Goal: Information Seeking & Learning: Compare options

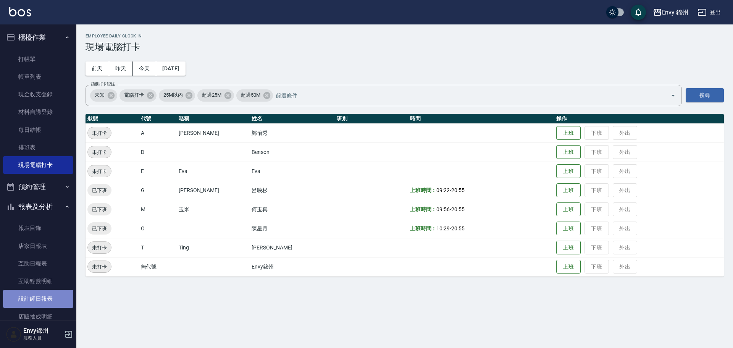
click at [53, 301] on link "設計師日報表" at bounding box center [38, 299] width 70 height 18
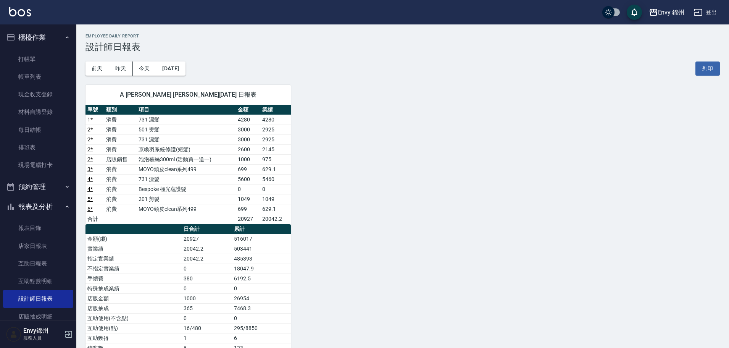
click at [702, 15] on icon "button" at bounding box center [698, 12] width 9 height 9
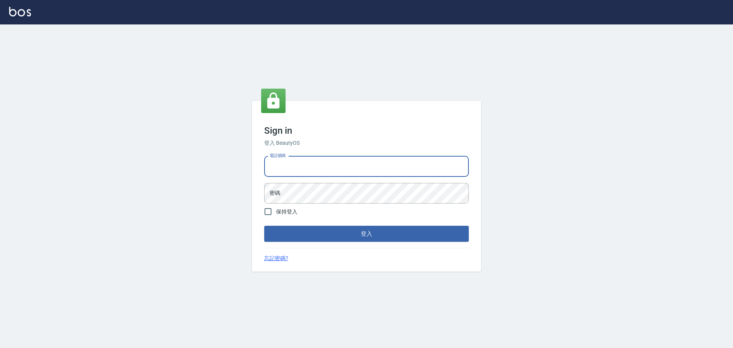
type input "25153595"
click at [327, 170] on input "25153595" at bounding box center [366, 166] width 205 height 21
click at [413, 234] on button "登入" at bounding box center [366, 234] width 205 height 16
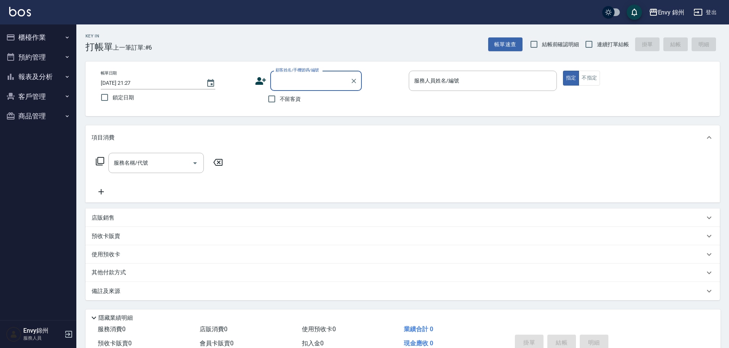
click at [296, 82] on input "顧客姓名/手機號碼/編號" at bounding box center [310, 80] width 73 height 13
click at [324, 99] on li "郭慈儀/0928252285/" at bounding box center [316, 100] width 92 height 13
type input "郭慈儀/0928252285/"
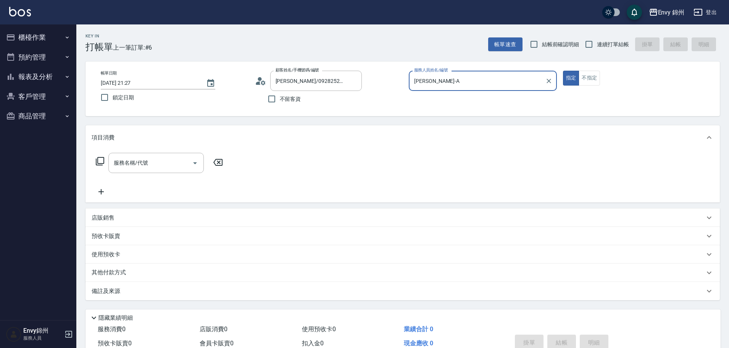
type input "Annie-A"
click at [134, 164] on input "服務名稱/代號" at bounding box center [150, 162] width 77 height 13
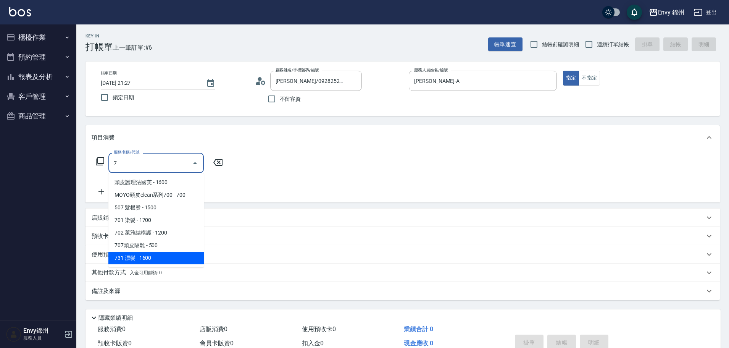
click at [159, 256] on span "731 漂髮 - 1600" at bounding box center [155, 258] width 95 height 13
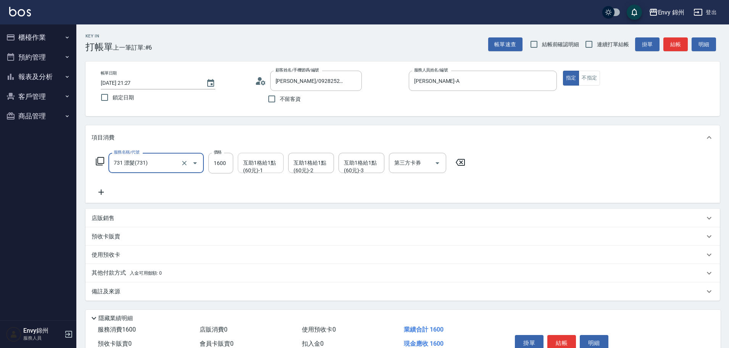
type input "731 漂髮(731)"
click at [244, 156] on div "互助1格給1點(60元)-1 互助1格給1點(60元)-1" at bounding box center [261, 163] width 46 height 20
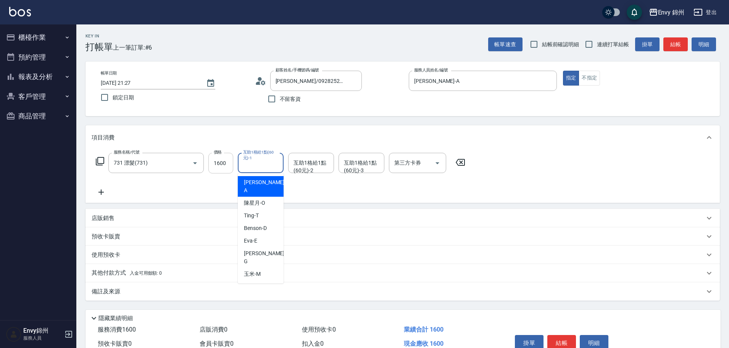
click at [226, 162] on input "1600" at bounding box center [220, 163] width 25 height 21
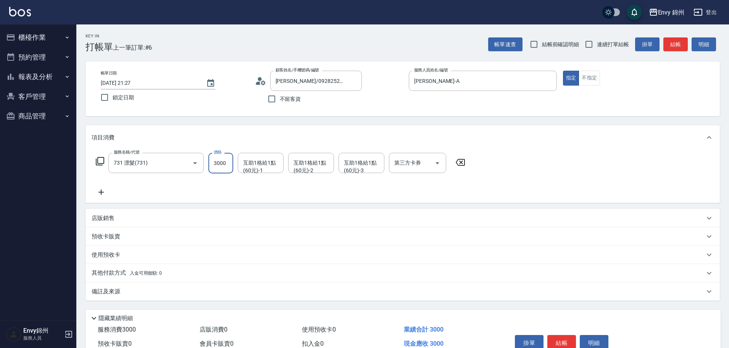
type input "3000"
click at [97, 194] on icon at bounding box center [101, 191] width 19 height 9
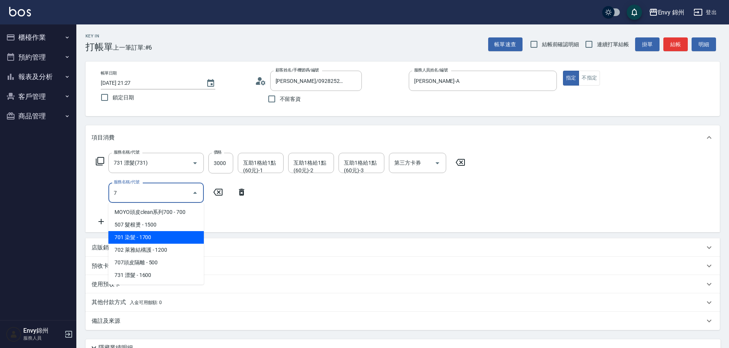
click at [156, 234] on span "701 染髮 - 1700" at bounding box center [155, 237] width 95 height 13
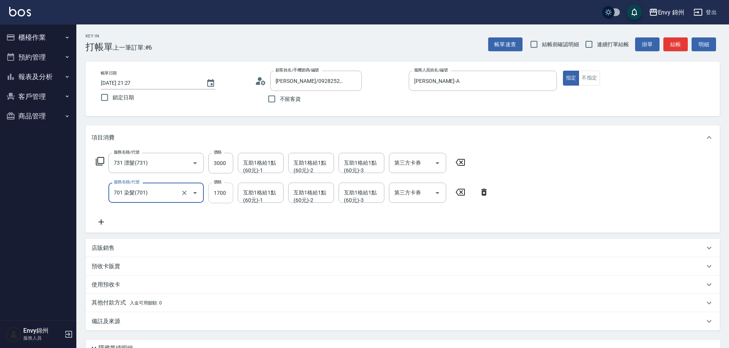
type input "701 染髮(701)"
click at [223, 194] on input "1700" at bounding box center [220, 192] width 25 height 21
type input "2999"
click at [260, 164] on div "互助1格給1點(60元)-1 互助1格給1點(60元)-1" at bounding box center [261, 163] width 46 height 20
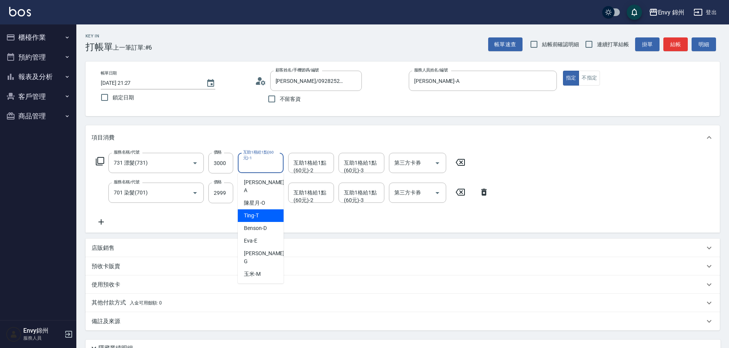
click at [223, 224] on div "服務名稱/代號 731 漂髮(731) 服務名稱/代號 價格 3000 價格 互助1格給1點(60元)-1 互助1格給1點(60元)-1 互助1格給1點(60…" at bounding box center [293, 190] width 402 height 74
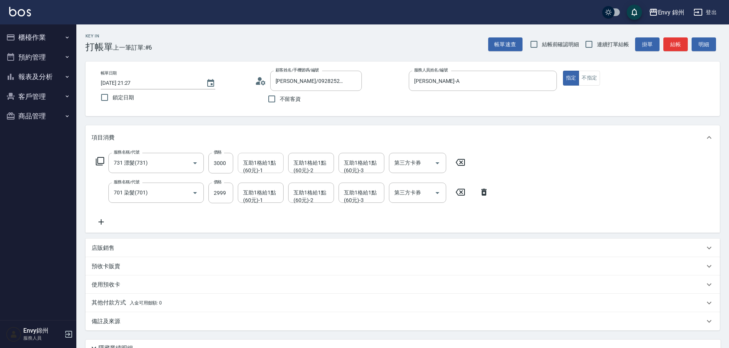
click at [268, 165] on input "互助1格給1點(60元)-1" at bounding box center [260, 162] width 39 height 13
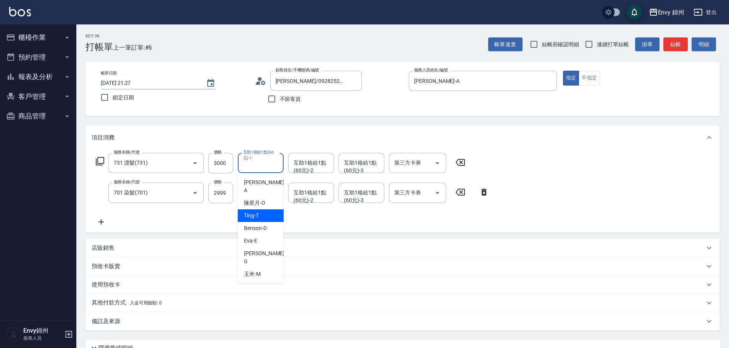
click at [221, 217] on div "服務名稱/代號 731 漂髮(731) 服務名稱/代號 價格 3000 價格 互助1格給1點(60元)-1 互助1格給1點(60元)-1 互助1格給1點(60…" at bounding box center [293, 190] width 402 height 74
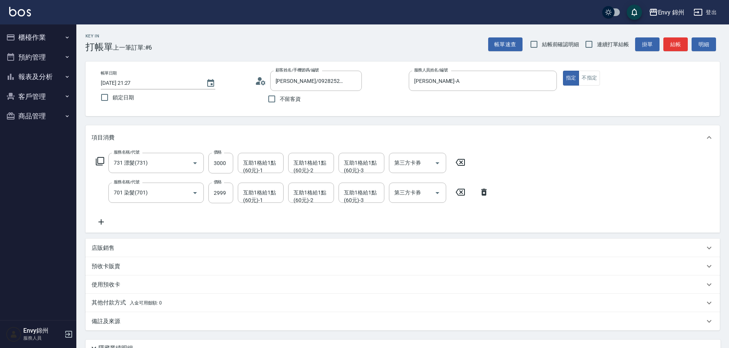
click at [95, 224] on icon at bounding box center [101, 221] width 19 height 9
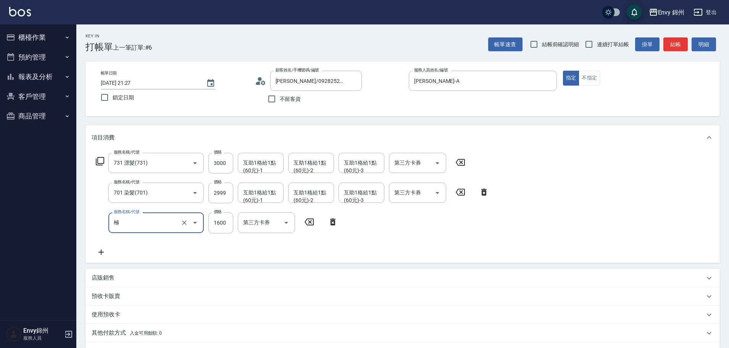
type input "頭皮護理法國芙(010)"
click at [186, 227] on button "Clear" at bounding box center [184, 222] width 11 height 11
type input "極緻水光針護髮(202)"
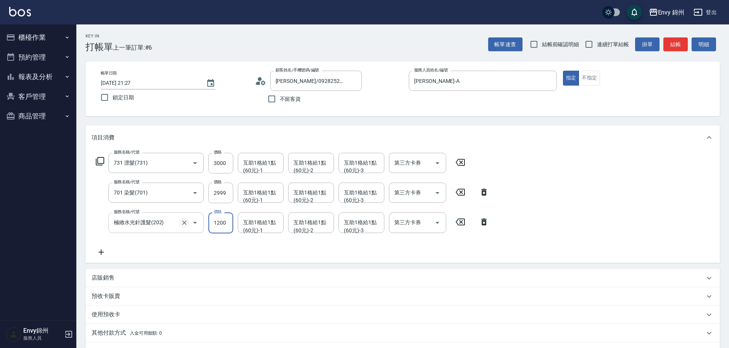
drag, startPoint x: 199, startPoint y: 221, endPoint x: 183, endPoint y: 221, distance: 16.0
click at [198, 221] on icon "Open" at bounding box center [194, 222] width 9 height 9
click at [183, 223] on icon "Clear" at bounding box center [185, 223] width 8 height 8
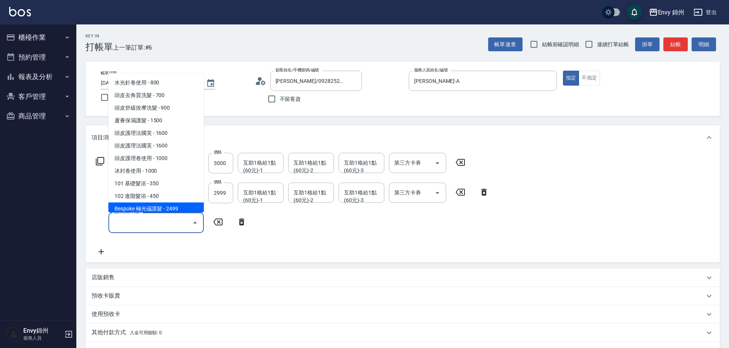
click at [168, 202] on span "Bespoke 極光蘊護髮 - 2499" at bounding box center [155, 208] width 95 height 13
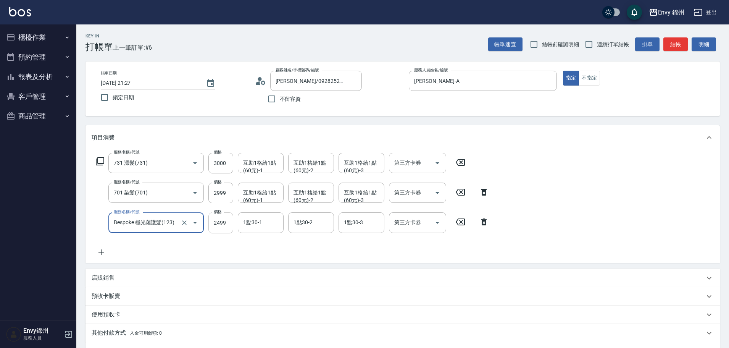
type input "Bespoke 極光蘊護髮(123)"
click at [224, 227] on input "2499" at bounding box center [220, 222] width 25 height 21
type input "0"
click at [253, 224] on input "1點30-1" at bounding box center [260, 222] width 39 height 13
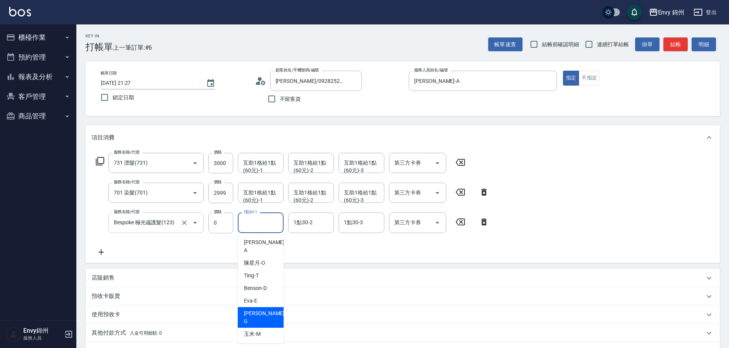
click at [256, 309] on span "杉杉 -G" at bounding box center [265, 317] width 42 height 16
type input "杉杉-G"
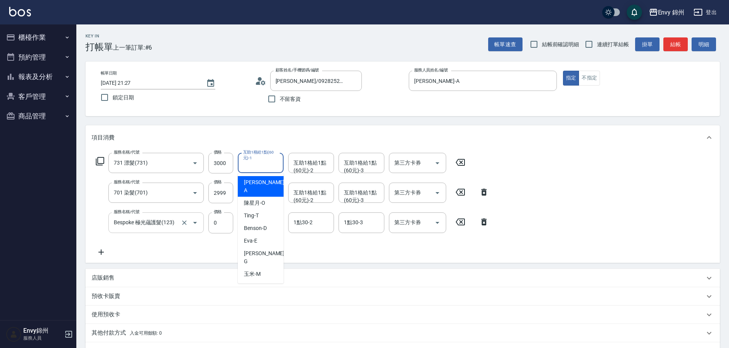
click at [269, 167] on div "互助1格給1點(60元)-1 互助1格給1點(60元)-1" at bounding box center [261, 163] width 46 height 20
click at [269, 197] on div "陳星月 -O" at bounding box center [261, 203] width 46 height 13
type input "陳星月-O"
click at [302, 167] on div "互助1格給1點(60元)-2 互助1格給1點(60元)-2" at bounding box center [311, 163] width 46 height 20
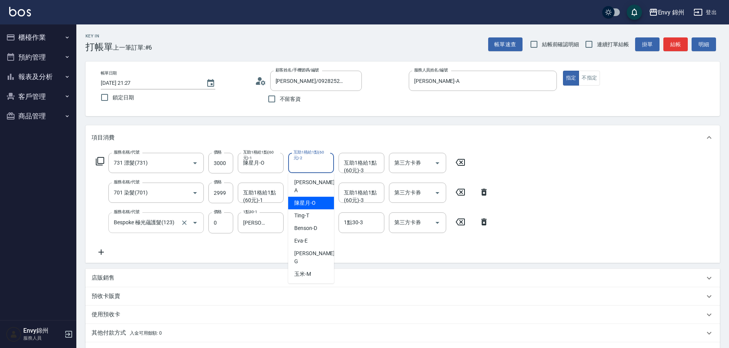
click at [320, 197] on div "陳星月 -O" at bounding box center [311, 203] width 46 height 13
type input "陳星月-O"
click at [363, 162] on div "互助1格給1點(60元)-3 互助1格給1點(60元)-3" at bounding box center [362, 163] width 46 height 20
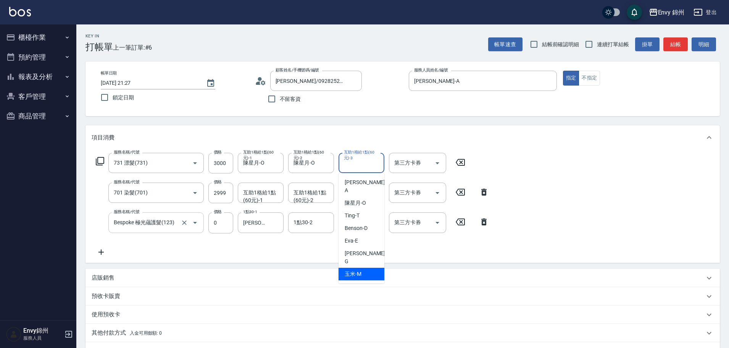
click at [365, 268] on div "玉米 -M" at bounding box center [362, 274] width 46 height 13
type input "玉米-M"
click at [265, 199] on input "互助1格給1點(60元)-1" at bounding box center [260, 192] width 39 height 13
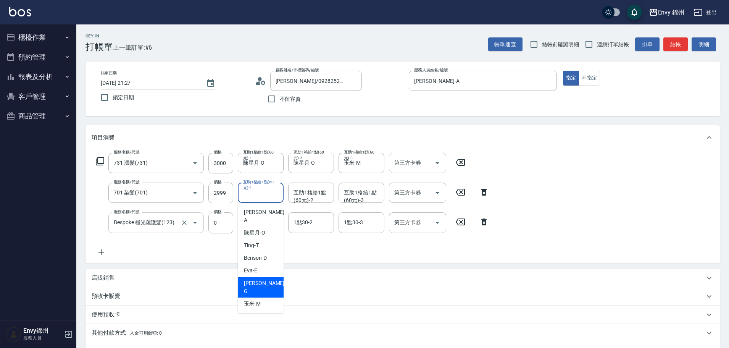
click at [264, 297] on div "玉米 -M" at bounding box center [261, 303] width 46 height 13
type input "玉米-M"
click at [301, 197] on div "互助1格給1點(60元)-2 互助1格給1點(60元)-2" at bounding box center [311, 192] width 46 height 20
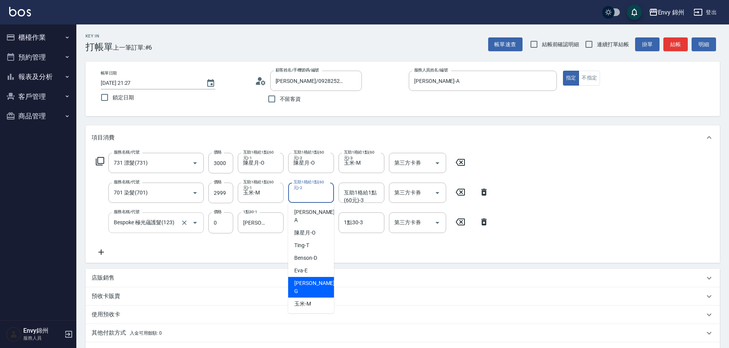
click at [316, 277] on div "杉杉 -G" at bounding box center [311, 287] width 46 height 21
type input "杉杉-G"
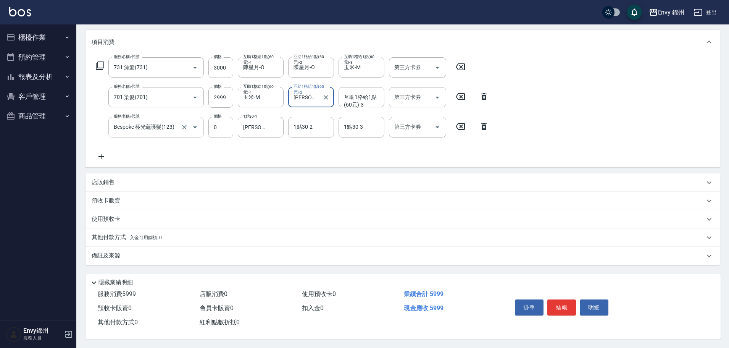
click at [124, 247] on div "備註及來源" at bounding box center [402, 256] width 634 height 18
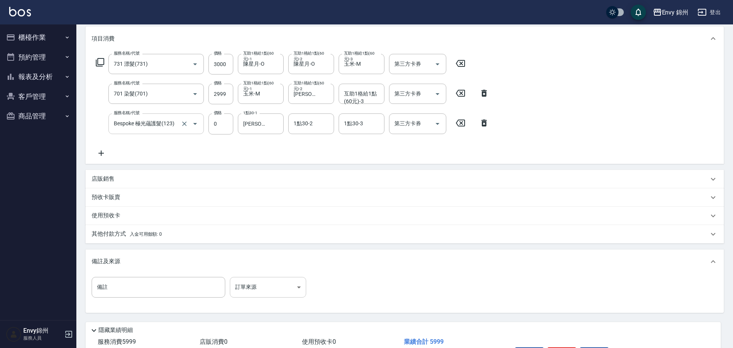
click at [259, 290] on body "Envy 錦州 登出 櫃檯作業 打帳單 帳單列表 現金收支登錄 材料自購登錄 每日結帳 排班表 現場電腦打卡 預約管理 預約管理 單日預約紀錄 單週預約紀錄 …" at bounding box center [366, 148] width 733 height 494
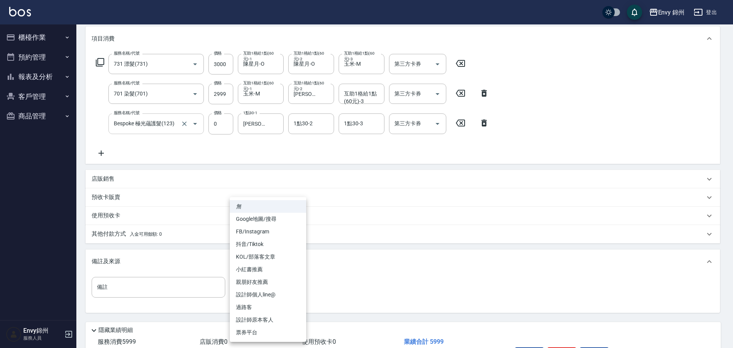
click at [265, 315] on li "設計師原本客人" at bounding box center [268, 319] width 76 height 13
type input "設計師原本客人"
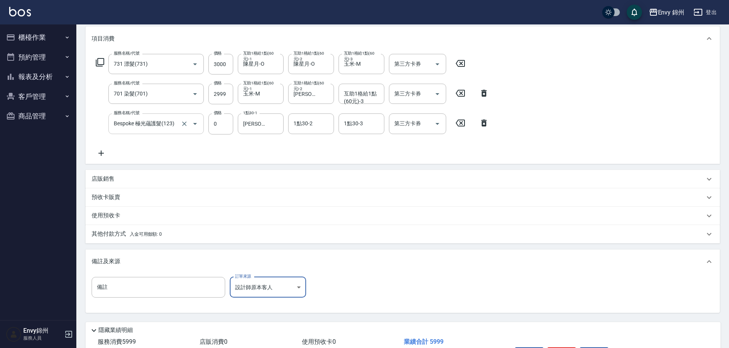
click at [120, 225] on div "其他付款方式 入金可用餘額: 0" at bounding box center [402, 234] width 634 height 18
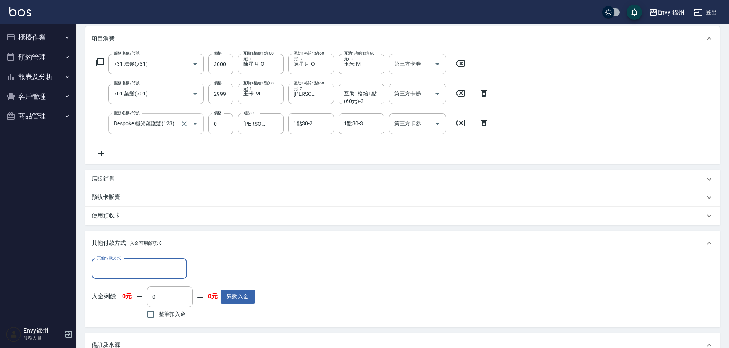
scroll to position [234, 0]
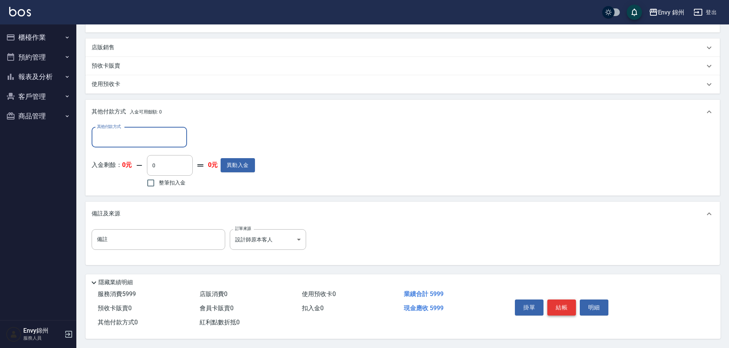
click at [565, 300] on button "結帳" at bounding box center [561, 307] width 29 height 16
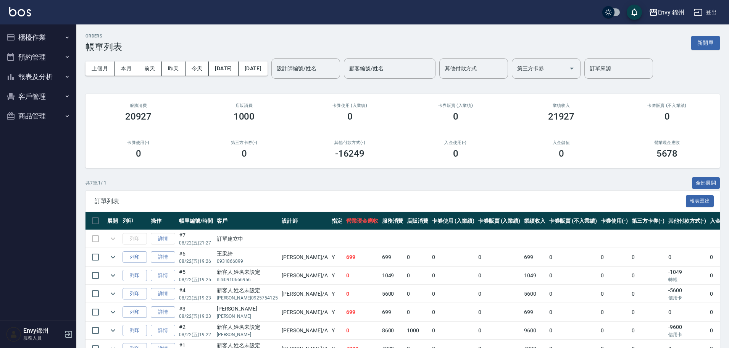
click at [35, 77] on button "報表及分析" at bounding box center [38, 77] width 70 height 20
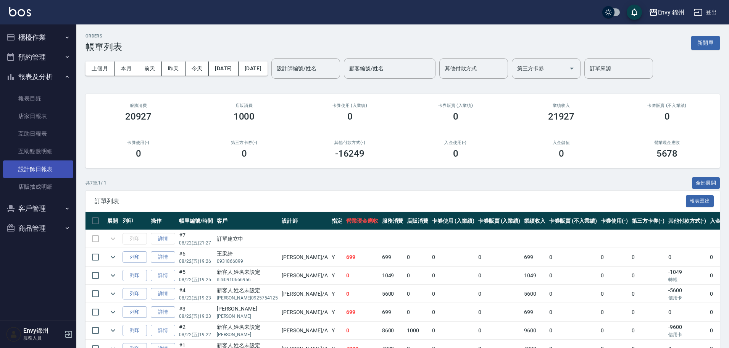
click at [26, 168] on link "設計師日報表" at bounding box center [38, 169] width 70 height 18
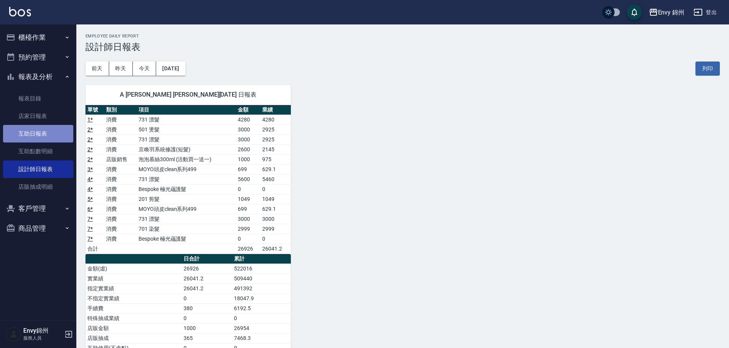
click at [39, 132] on link "互助日報表" at bounding box center [38, 134] width 70 height 18
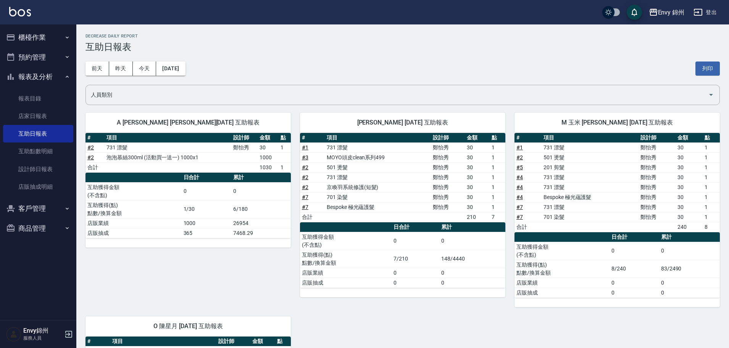
scroll to position [115, 0]
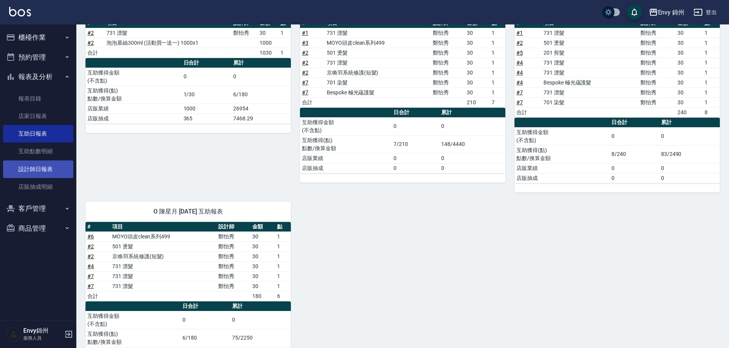
click at [23, 173] on link "設計師日報表" at bounding box center [38, 169] width 70 height 18
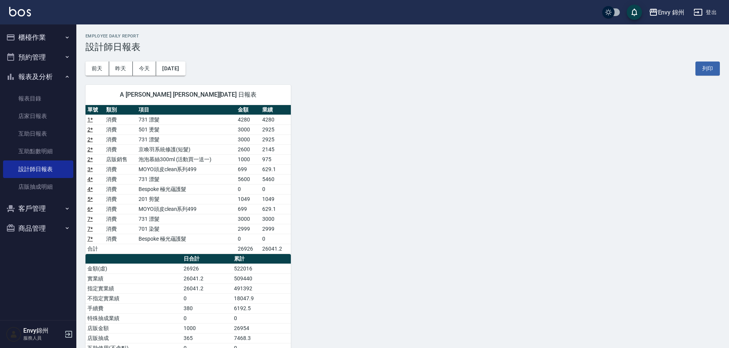
click at [700, 11] on icon "button" at bounding box center [698, 12] width 9 height 9
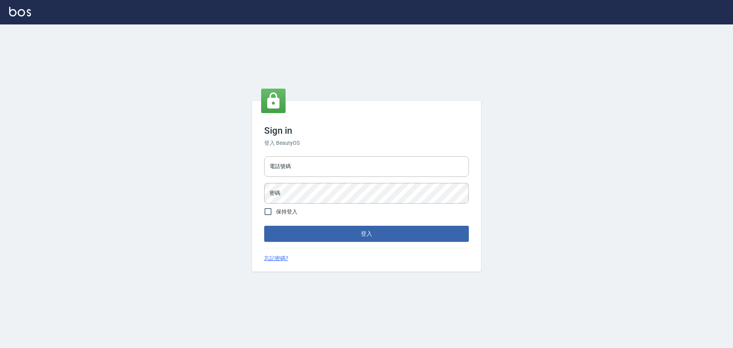
type input "25153595"
click at [340, 167] on input "25153595" at bounding box center [366, 166] width 205 height 21
type input "9990001234567"
click at [363, 231] on button "登入" at bounding box center [366, 234] width 205 height 16
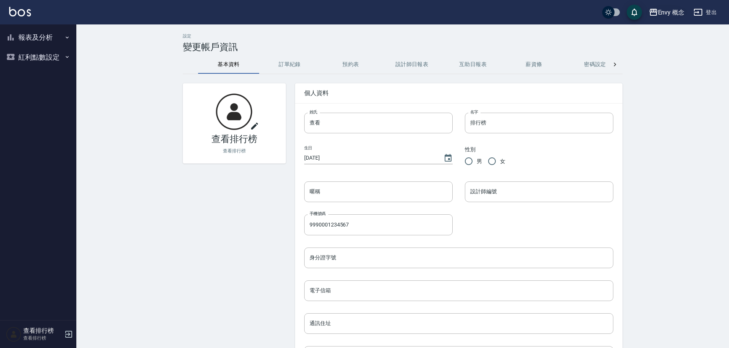
click at [681, 8] on div "Envy 概念" at bounding box center [671, 13] width 27 height 10
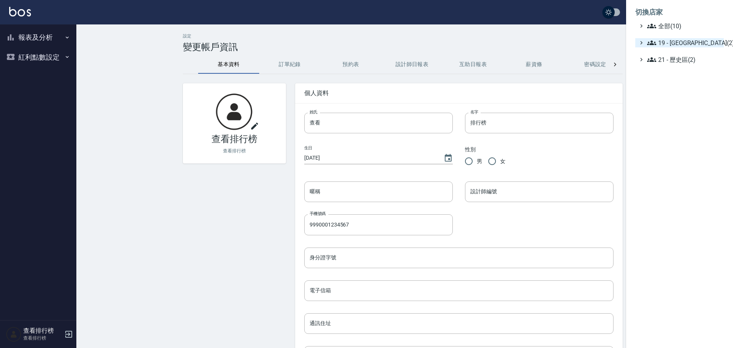
click at [698, 45] on span "19 - 新城區(2)" at bounding box center [684, 42] width 74 height 9
click at [685, 64] on span "19.02 - ENVY(5)" at bounding box center [688, 64] width 66 height 9
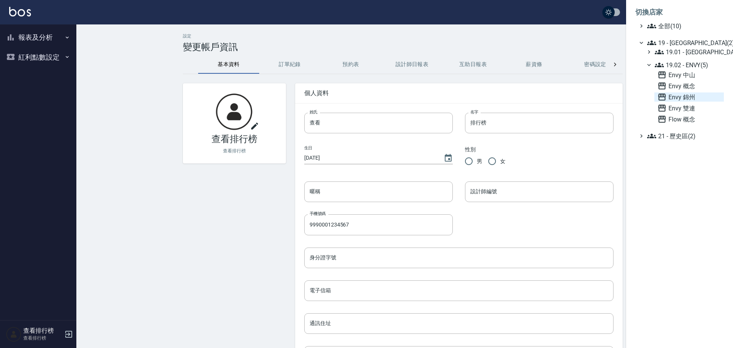
click at [692, 101] on span "Envy 錦州" at bounding box center [688, 96] width 63 height 9
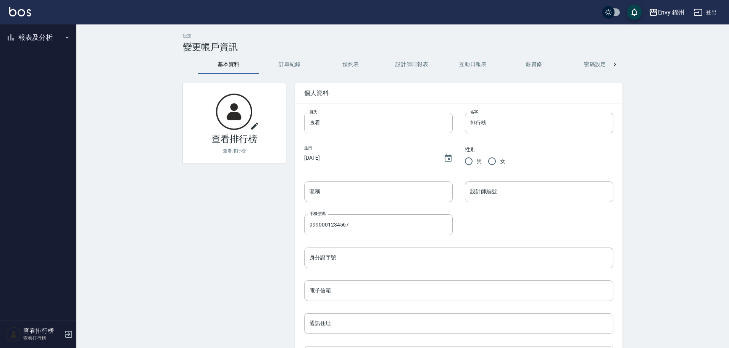
click at [32, 37] on button "報表及分析" at bounding box center [38, 37] width 70 height 20
click at [51, 90] on link "設計師排行榜" at bounding box center [38, 94] width 70 height 18
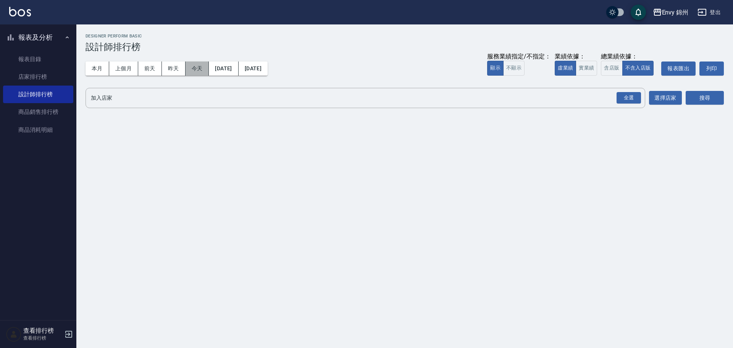
click at [200, 67] on button "今天" at bounding box center [197, 68] width 24 height 14
click at [636, 93] on div "全選" at bounding box center [628, 98] width 24 height 12
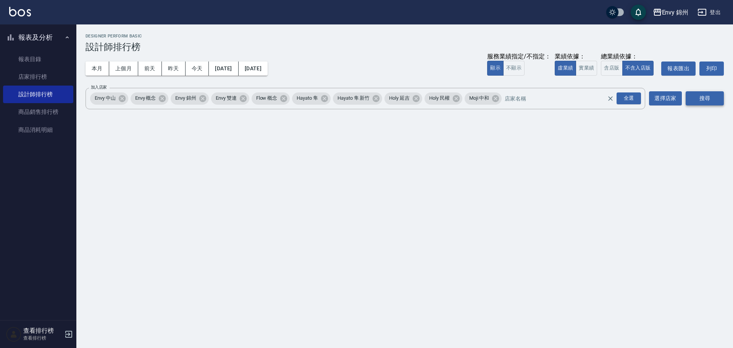
click at [694, 98] on button "搜尋" at bounding box center [704, 98] width 38 height 14
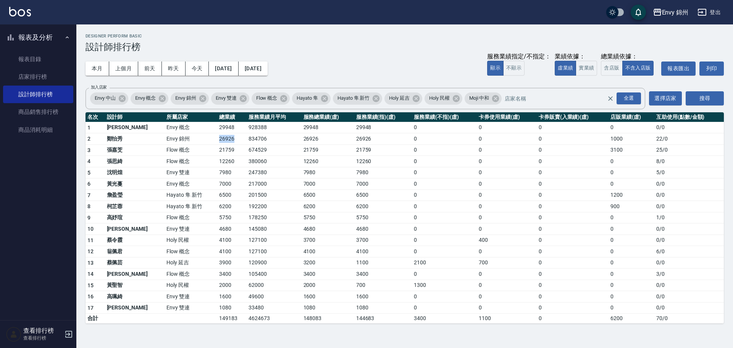
drag, startPoint x: 190, startPoint y: 138, endPoint x: 214, endPoint y: 144, distance: 24.6
click at [217, 144] on td "26926" at bounding box center [231, 138] width 29 height 11
drag, startPoint x: 624, startPoint y: 140, endPoint x: 606, endPoint y: 137, distance: 17.4
click at [630, 140] on tr "2 鄭怡秀 Envy 錦州 26926 834706 26926 26926 0 0 0 1000 22 / 0" at bounding box center [404, 138] width 638 height 11
drag, startPoint x: 178, startPoint y: 150, endPoint x: 216, endPoint y: 153, distance: 38.3
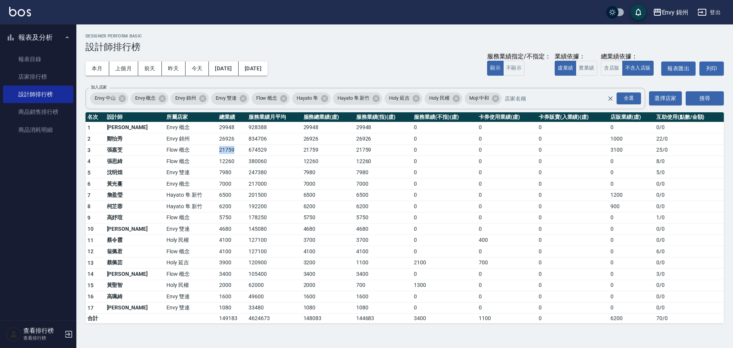
click at [217, 153] on tr "3 張嘉芠 Flow 概念 21759 674529 21759 21759 0 0 0 3100 25 / 0" at bounding box center [404, 149] width 638 height 11
drag, startPoint x: 181, startPoint y: 161, endPoint x: 243, endPoint y: 168, distance: 63.0
click at [243, 168] on tbody "1 王文嘉 Envy 概念 29948 928388 29948 29948 0 0 0 0 0 / 0 2 鄭怡秀 Envy 錦州 26926 834706…" at bounding box center [404, 223] width 638 height 202
click at [217, 260] on td "3900" at bounding box center [231, 262] width 29 height 11
click at [99, 65] on button "本月" at bounding box center [97, 68] width 24 height 14
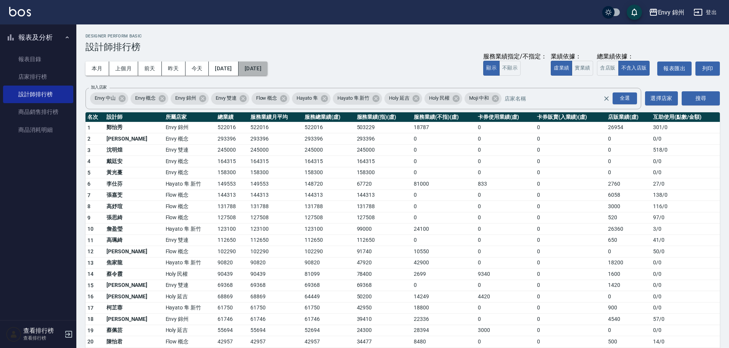
click at [268, 65] on button "2025/08/31" at bounding box center [253, 68] width 29 height 14
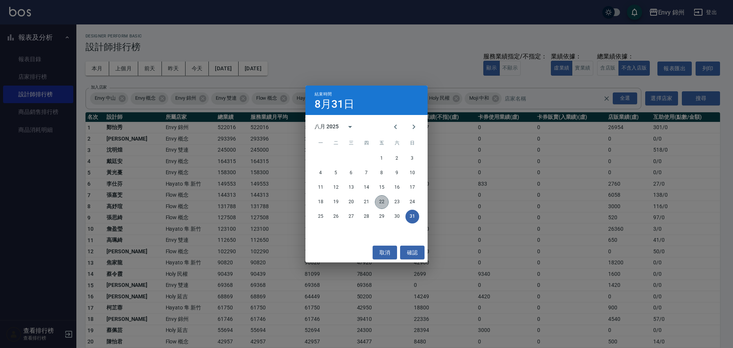
click at [379, 203] on button "22" at bounding box center [382, 202] width 14 height 14
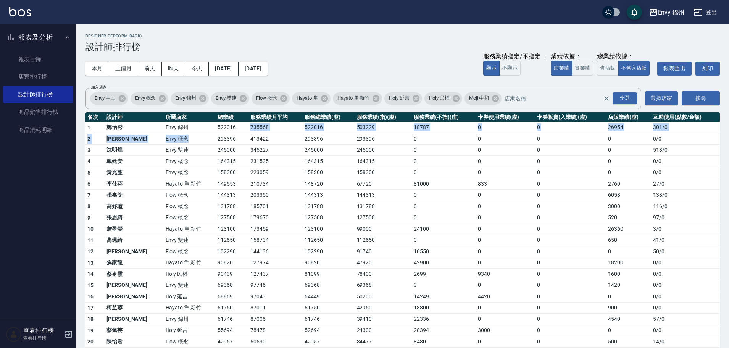
drag, startPoint x: 179, startPoint y: 133, endPoint x: 215, endPoint y: 128, distance: 36.3
click at [215, 128] on tbody "1 鄭怡秀 Envy 錦州 522016 735568 522016 503229 18787 0 0 26954 301 / 0 2 王文嘉 Envy 概念…" at bounding box center [402, 296] width 634 height 348
click at [395, 240] on td "112650" at bounding box center [383, 239] width 57 height 11
drag, startPoint x: 189, startPoint y: 124, endPoint x: 204, endPoint y: 124, distance: 15.6
click at [204, 124] on tr "1 鄭怡秀 Envy 錦州 522016 735568 522016 503229 18787 0 0 26954 301 / 0" at bounding box center [402, 127] width 634 height 11
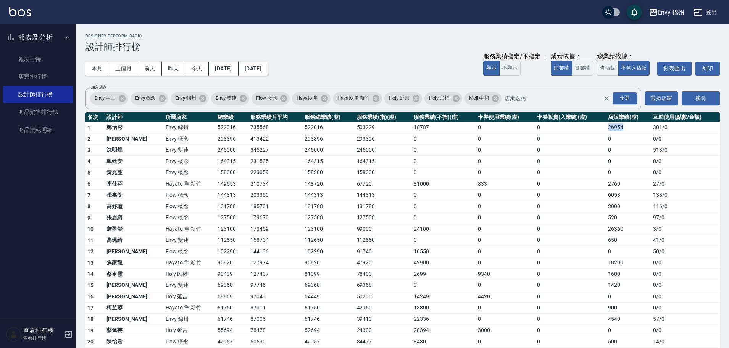
drag, startPoint x: 602, startPoint y: 127, endPoint x: 623, endPoint y: 125, distance: 20.3
click at [623, 125] on td "26954" at bounding box center [628, 127] width 45 height 11
drag, startPoint x: 197, startPoint y: 129, endPoint x: 206, endPoint y: 129, distance: 9.2
click at [216, 129] on td "522016" at bounding box center [232, 127] width 33 height 11
click at [216, 151] on td "245000" at bounding box center [232, 149] width 33 height 11
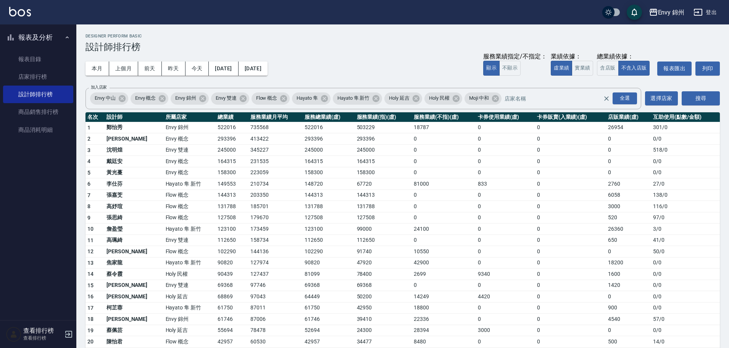
click at [312, 171] on td "158300" at bounding box center [329, 172] width 52 height 11
click at [45, 79] on link "店家排行榜" at bounding box center [38, 77] width 70 height 18
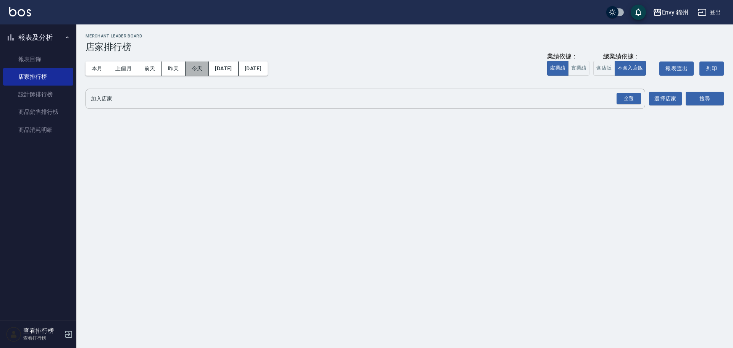
click at [206, 63] on button "今天" at bounding box center [197, 68] width 24 height 14
click at [639, 95] on div "全選" at bounding box center [628, 99] width 24 height 12
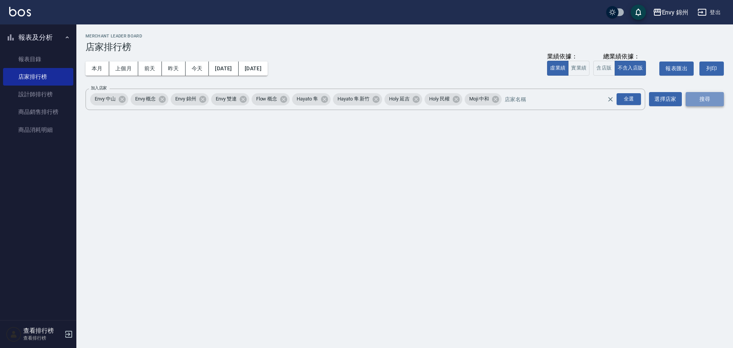
click at [701, 95] on button "搜尋" at bounding box center [704, 99] width 38 height 14
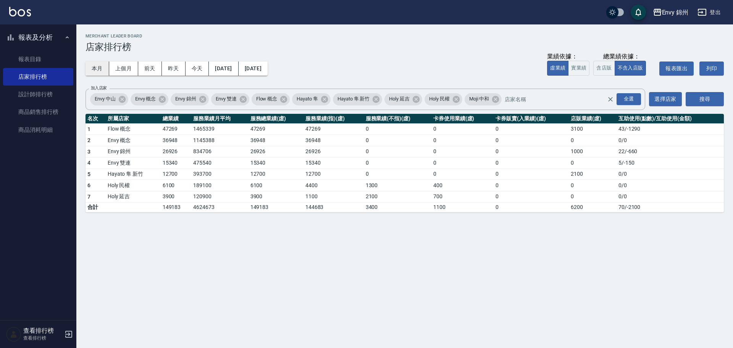
click at [100, 68] on button "本月" at bounding box center [97, 68] width 24 height 14
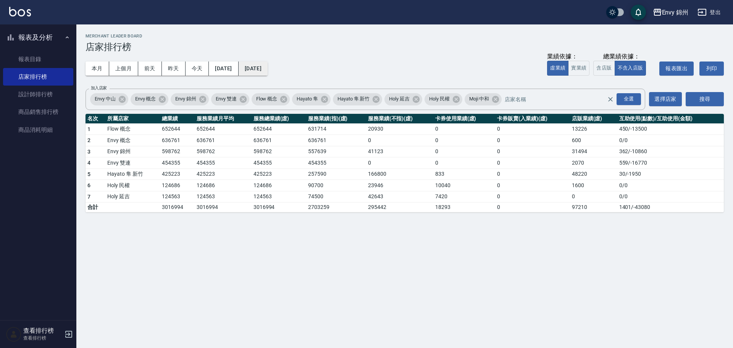
click at [257, 66] on button "2025/08/31" at bounding box center [253, 68] width 29 height 14
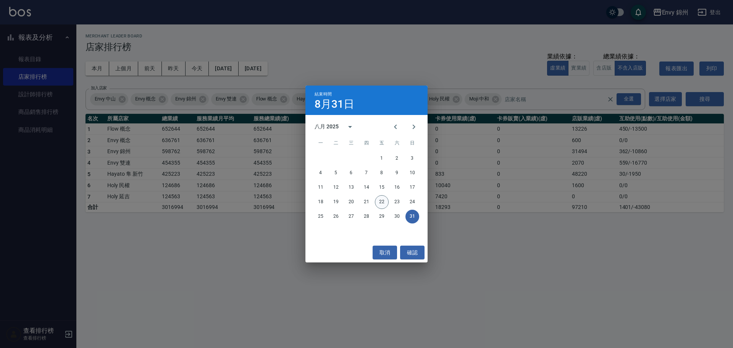
click at [383, 204] on button "22" at bounding box center [382, 202] width 14 height 14
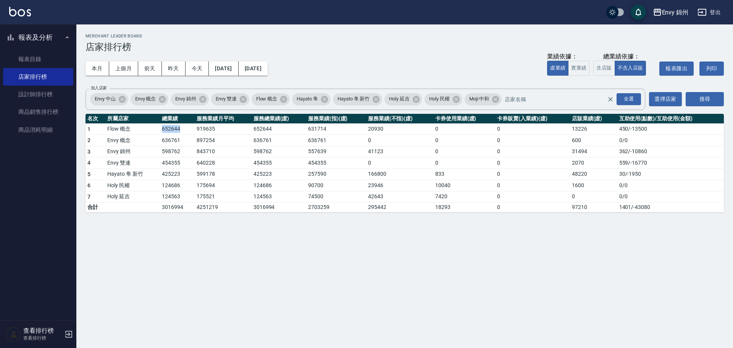
drag, startPoint x: 150, startPoint y: 130, endPoint x: 193, endPoint y: 132, distance: 42.4
click at [193, 132] on tr "1 Flow 概念 652644 919635 652644 631714 20930 0 0 13226 450 / -13500" at bounding box center [404, 128] width 638 height 11
drag, startPoint x: 158, startPoint y: 140, endPoint x: 177, endPoint y: 140, distance: 19.1
click at [177, 140] on tr "2 Envy 概念 636761 897254 636761 636761 0 0 0 600 0 / 0" at bounding box center [404, 140] width 638 height 11
drag, startPoint x: 161, startPoint y: 153, endPoint x: 192, endPoint y: 153, distance: 31.3
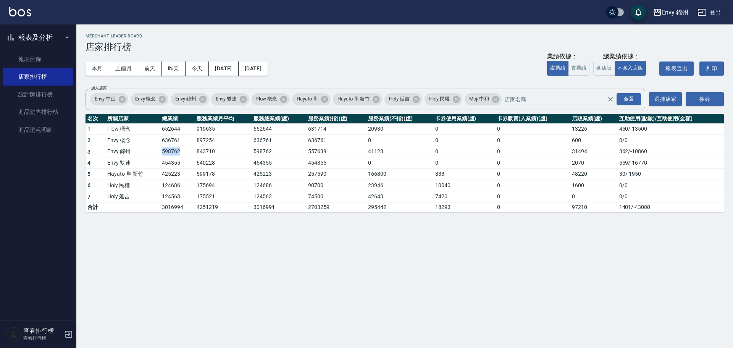
click at [192, 153] on td "598762" at bounding box center [177, 151] width 35 height 11
click at [174, 153] on td "598762" at bounding box center [177, 151] width 35 height 11
click at [192, 175] on td "425223" at bounding box center [177, 173] width 35 height 11
click at [148, 193] on td "Holy 延吉" at bounding box center [132, 196] width 55 height 11
drag, startPoint x: 158, startPoint y: 128, endPoint x: 182, endPoint y: 129, distance: 24.0
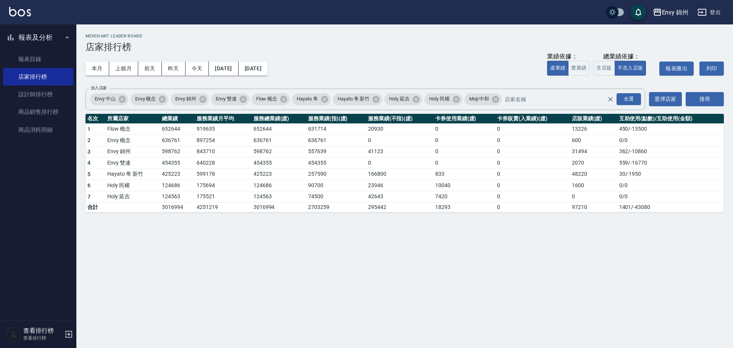
click at [176, 129] on tr "1 Flow 概念 652644 919635 652644 631714 20930 0 0 13226 450 / -13500" at bounding box center [404, 128] width 638 height 11
click at [150, 141] on td "Envy 概念" at bounding box center [132, 140] width 55 height 11
drag, startPoint x: 149, startPoint y: 153, endPoint x: 197, endPoint y: 152, distance: 48.1
click at [197, 152] on tr "3 Envy 錦州 598762 843710 598762 557639 41123 0 0 31494 362 / -10860" at bounding box center [404, 151] width 638 height 11
drag, startPoint x: 157, startPoint y: 169, endPoint x: 176, endPoint y: 168, distance: 18.7
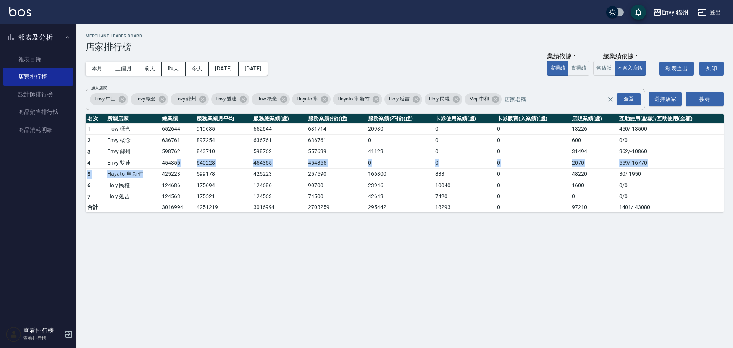
click at [176, 168] on tbody "1 Flow 概念 652644 919635 652644 631714 20930 0 0 13226 450 / -13500 2 Envy 概念 63…" at bounding box center [404, 167] width 638 height 89
click at [180, 174] on td "425223" at bounding box center [177, 173] width 35 height 11
click at [713, 11] on button "登出" at bounding box center [708, 12] width 29 height 14
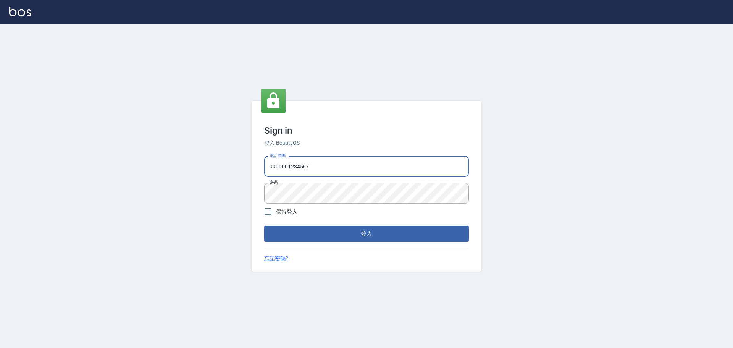
drag, startPoint x: 0, startPoint y: 0, endPoint x: 342, endPoint y: 171, distance: 382.9
click at [342, 171] on input "9990001234567" at bounding box center [366, 166] width 205 height 21
drag, startPoint x: 339, startPoint y: 171, endPoint x: 248, endPoint y: 168, distance: 90.5
click at [248, 168] on div "Sign in 登入 BeautyOS 電話號碼 [PHONE_NUMBER] 電話號碼 密碼 密碼 保持登入 登入 忘記密碼?" at bounding box center [366, 185] width 733 height 323
type input "0926144732"
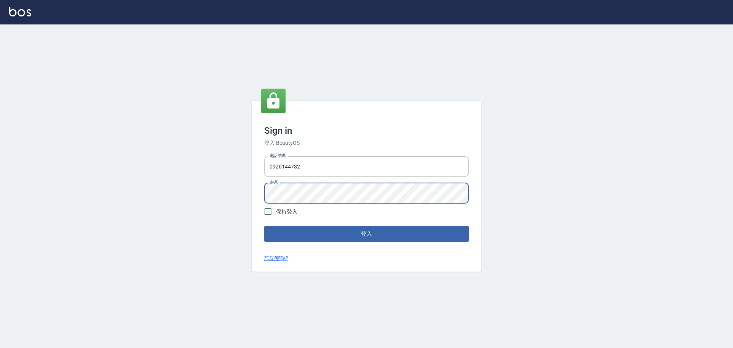
click at [196, 198] on div "Sign in 登入 BeautyOS 電話號碼 0926144732 電話號碼 密碼 密碼 保持登入 登入 忘記密碼?" at bounding box center [366, 185] width 733 height 323
click at [404, 239] on button "登入" at bounding box center [366, 234] width 205 height 16
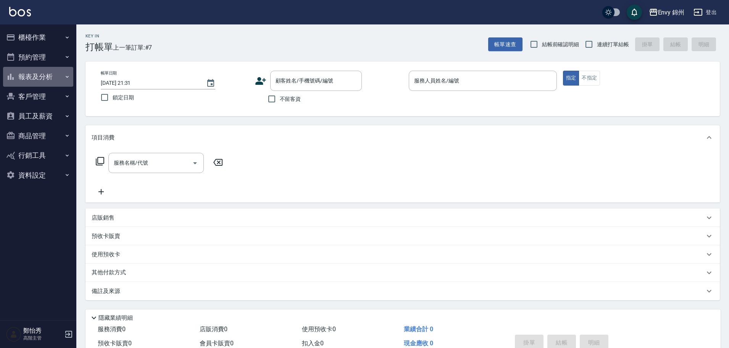
click at [45, 78] on button "報表及分析" at bounding box center [38, 77] width 70 height 20
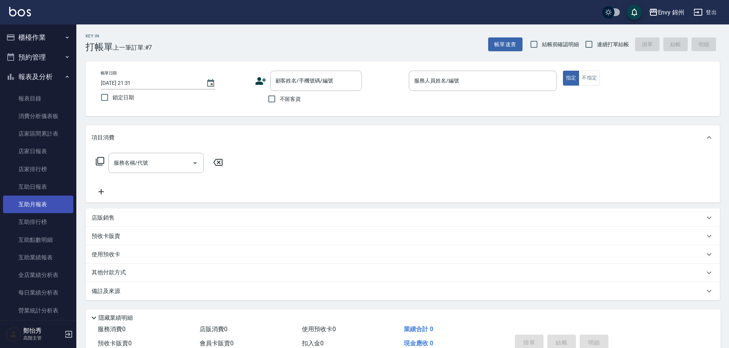
drag, startPoint x: 37, startPoint y: 205, endPoint x: 33, endPoint y: 200, distance: 5.9
click at [37, 205] on link "互助月報表" at bounding box center [38, 204] width 70 height 18
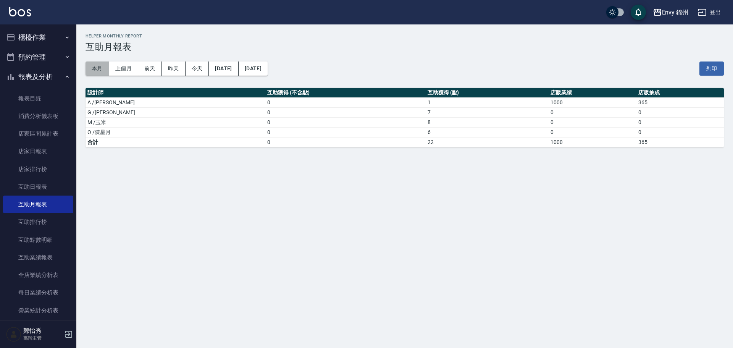
click at [96, 69] on button "本月" at bounding box center [97, 68] width 24 height 14
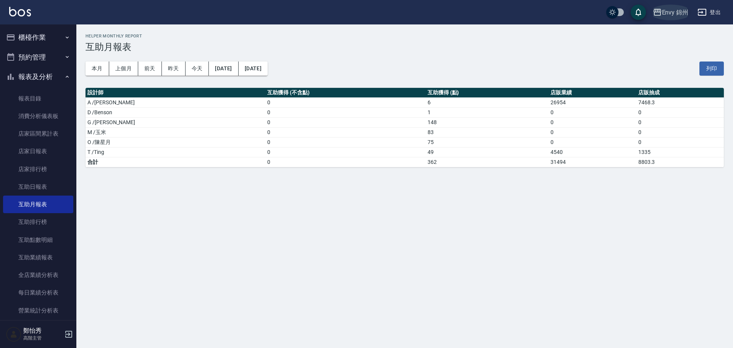
click at [682, 10] on div "Envy 錦州" at bounding box center [675, 13] width 27 height 10
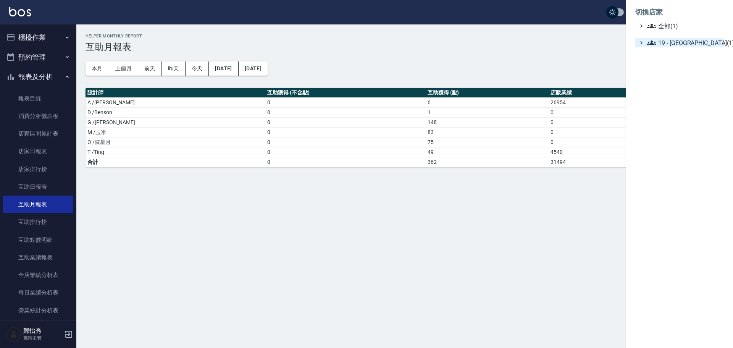
click at [669, 39] on span "19 - 新城區(1)" at bounding box center [684, 42] width 74 height 9
click at [555, 79] on div at bounding box center [366, 174] width 733 height 348
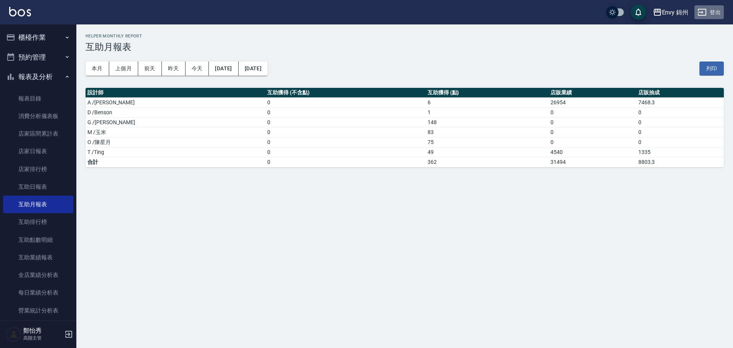
click at [715, 11] on button "登出" at bounding box center [708, 12] width 29 height 14
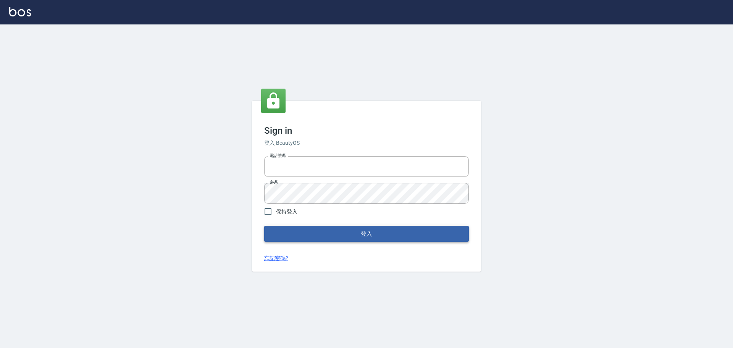
type input "9990001234567"
click at [350, 235] on button "登入" at bounding box center [366, 234] width 205 height 16
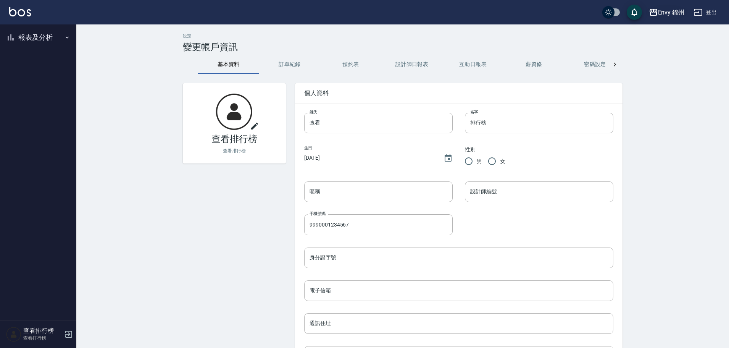
click at [688, 9] on div "Envy 錦州 登出" at bounding box center [364, 12] width 729 height 24
click at [680, 10] on div "Envy 錦州" at bounding box center [671, 13] width 27 height 10
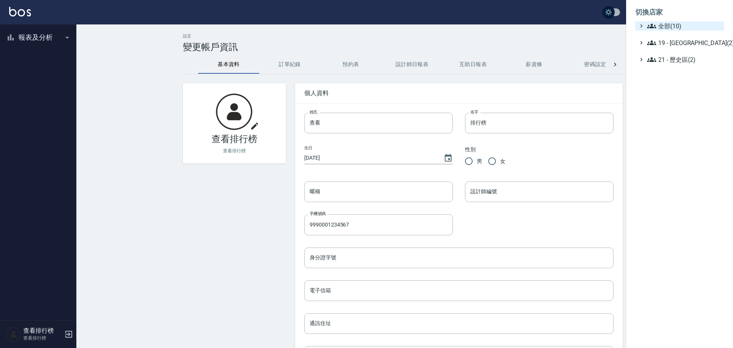
click at [678, 29] on span "全部(10)" at bounding box center [684, 25] width 74 height 9
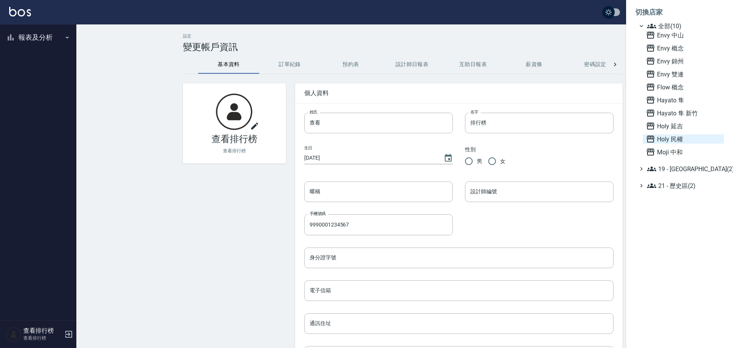
click at [665, 142] on span "Holy 民權" at bounding box center [683, 138] width 75 height 9
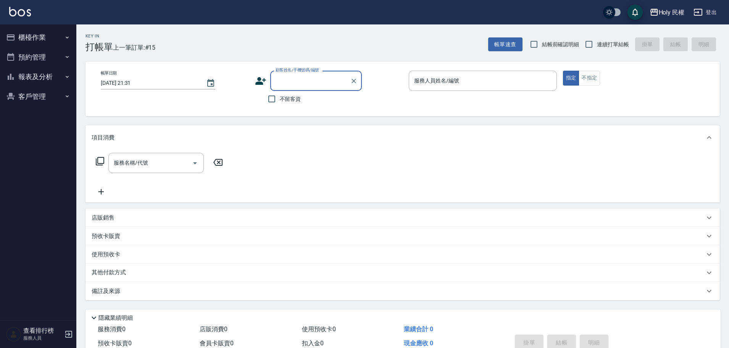
click at [38, 72] on button "報表及分析" at bounding box center [38, 77] width 70 height 20
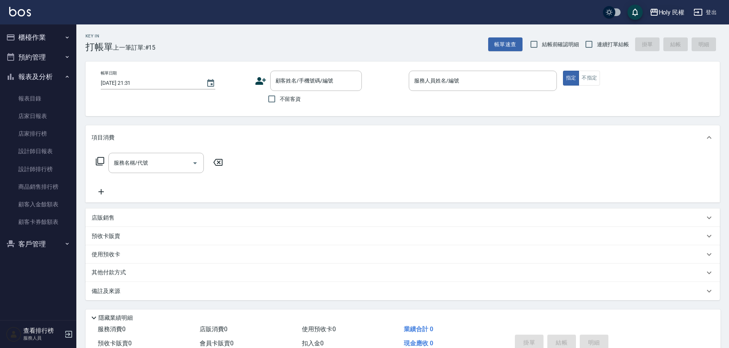
click at [657, 10] on icon "button" at bounding box center [654, 12] width 8 height 7
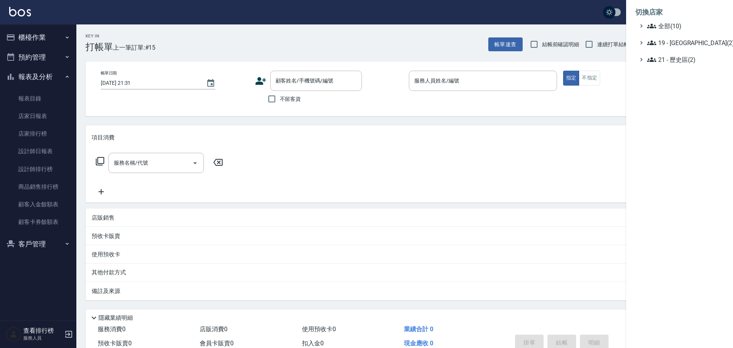
click at [681, 37] on ul "全部(10) 19 - [GEOGRAPHIC_DATA](2) 21 - 歷史區(2)" at bounding box center [679, 42] width 89 height 43
click at [679, 40] on span "19 - [GEOGRAPHIC_DATA](2)" at bounding box center [684, 42] width 74 height 9
click at [681, 56] on div "19.01 - [GEOGRAPHIC_DATA] (3) 19.02 - ENVY(5)" at bounding box center [683, 58] width 81 height 22
click at [681, 54] on span "19.01 - [GEOGRAPHIC_DATA] (3)" at bounding box center [688, 51] width 66 height 9
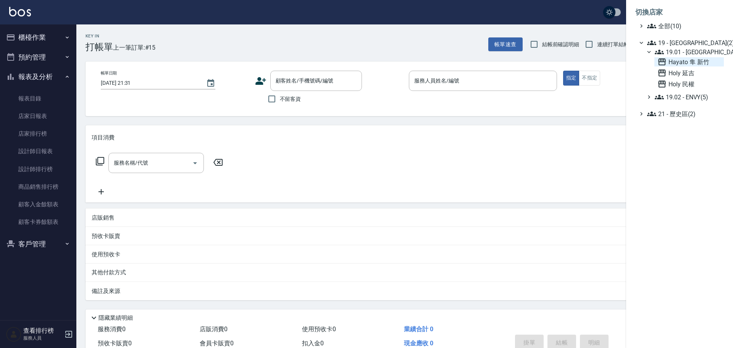
click at [683, 62] on span "Hayato 隼 新竹" at bounding box center [688, 61] width 63 height 9
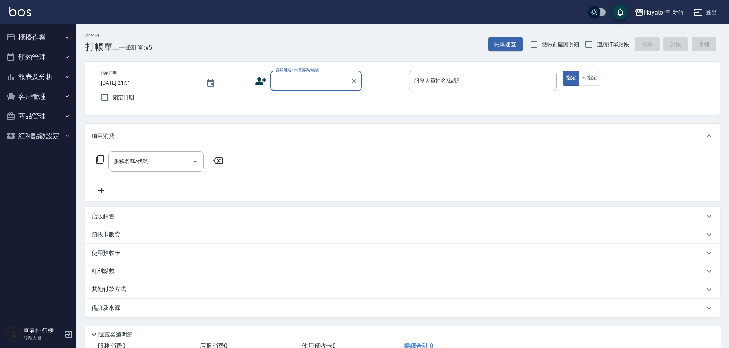
click at [42, 79] on button "報表及分析" at bounding box center [38, 77] width 70 height 20
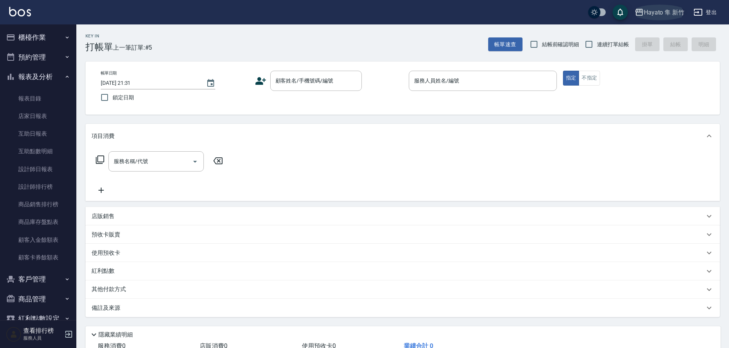
click at [669, 10] on div "Hayato 隼 新竹" at bounding box center [664, 13] width 40 height 10
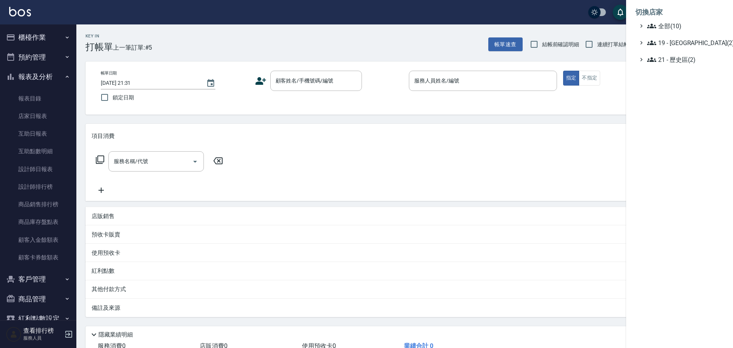
click at [678, 35] on ul "全部(10) 19 - [GEOGRAPHIC_DATA](2) 21 - 歷史區(2)" at bounding box center [679, 42] width 89 height 43
click at [677, 39] on span "19 - [GEOGRAPHIC_DATA](2)" at bounding box center [684, 42] width 74 height 9
click at [689, 67] on span "19.02 - ENVY(5)" at bounding box center [688, 64] width 66 height 9
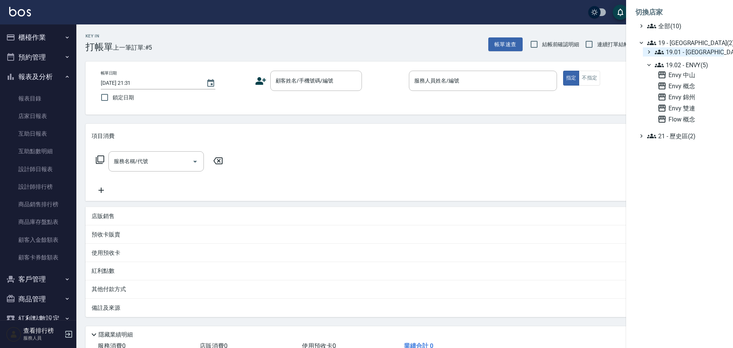
click at [689, 56] on span "19.01 - [GEOGRAPHIC_DATA] (3)" at bounding box center [688, 51] width 66 height 9
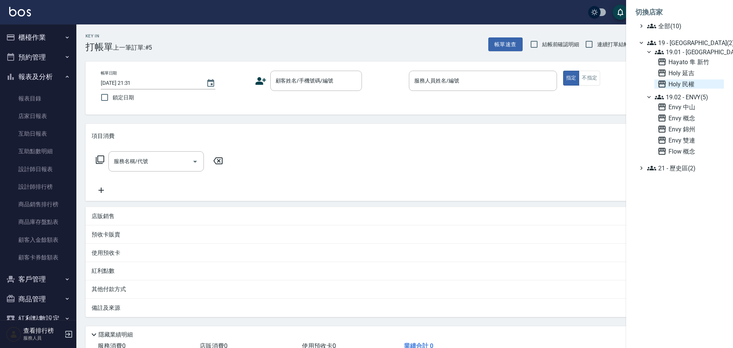
click at [679, 80] on span "Holy 民權" at bounding box center [688, 83] width 63 height 9
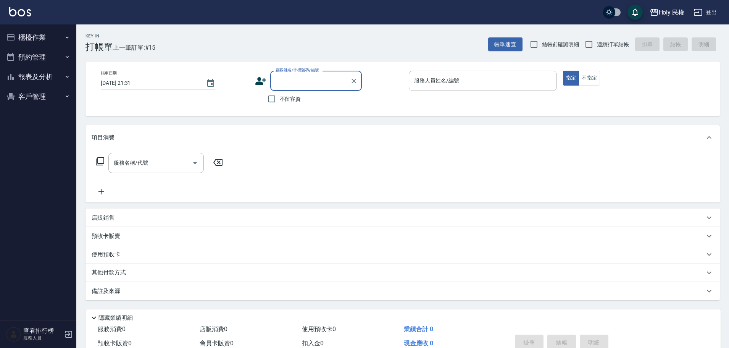
click at [19, 73] on button "報表及分析" at bounding box center [38, 77] width 70 height 20
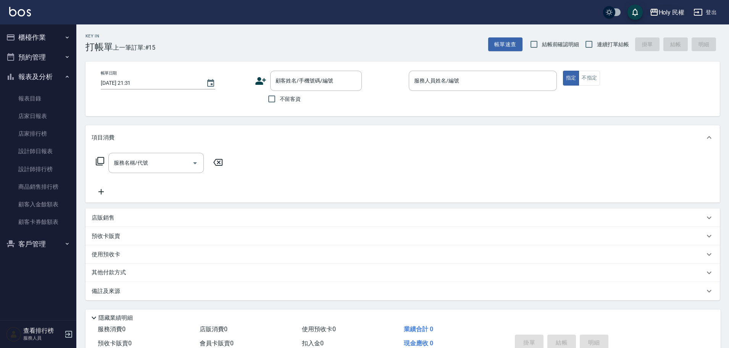
click at [670, 8] on div "Holy 民權" at bounding box center [672, 13] width 26 height 10
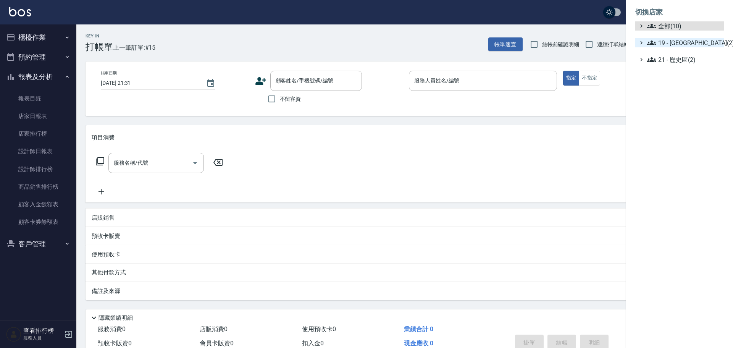
click at [659, 50] on ul "全部(10) 19 - [GEOGRAPHIC_DATA](2) 21 - 歷史區(2)" at bounding box center [679, 42] width 89 height 43
click at [659, 46] on span "19 - [GEOGRAPHIC_DATA](2)" at bounding box center [684, 42] width 74 height 9
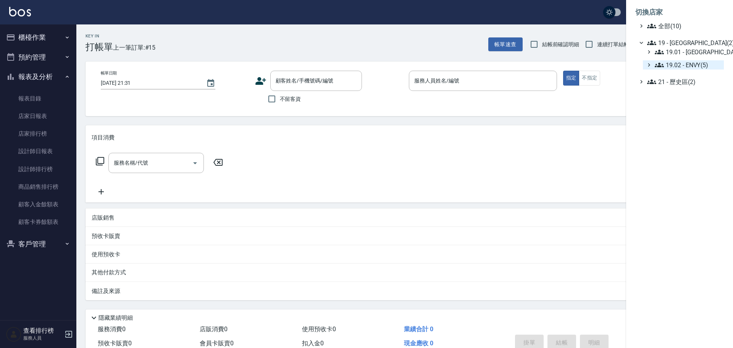
click at [673, 62] on div "19.01 - [GEOGRAPHIC_DATA] (3) 19.02 - ENVY(5)" at bounding box center [683, 58] width 81 height 22
click at [672, 60] on div "19.01 - [GEOGRAPHIC_DATA] (3) 19.02 - ENVY(5)" at bounding box center [683, 58] width 81 height 22
click at [672, 67] on span "19.02 - ENVY(5)" at bounding box center [688, 64] width 66 height 9
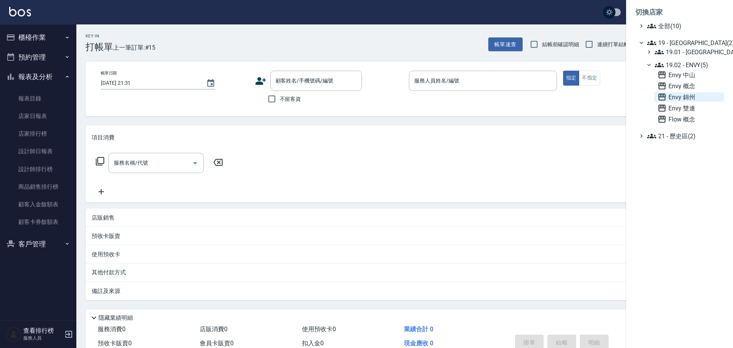
click at [685, 97] on span "Envy 錦州" at bounding box center [688, 96] width 63 height 9
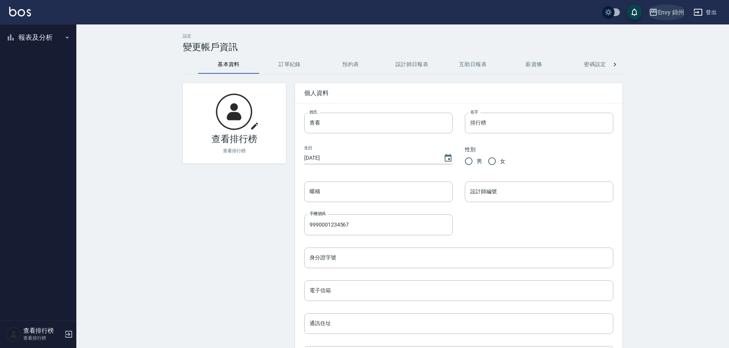
click at [672, 11] on div "Envy 錦州" at bounding box center [671, 13] width 27 height 10
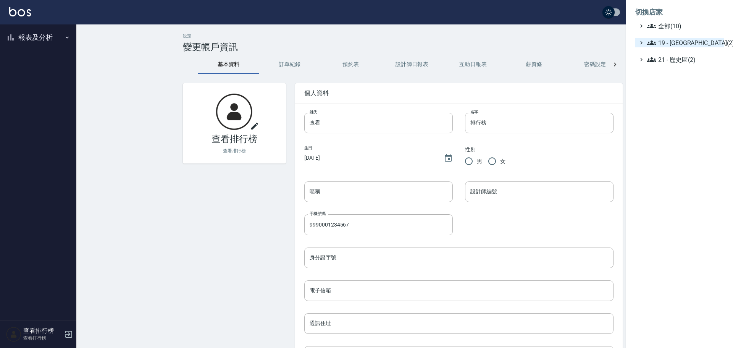
click at [667, 40] on span "19 - 新城區(2)" at bounding box center [684, 42] width 74 height 9
click at [665, 68] on span "19.02 - ENVY(5)" at bounding box center [688, 64] width 66 height 9
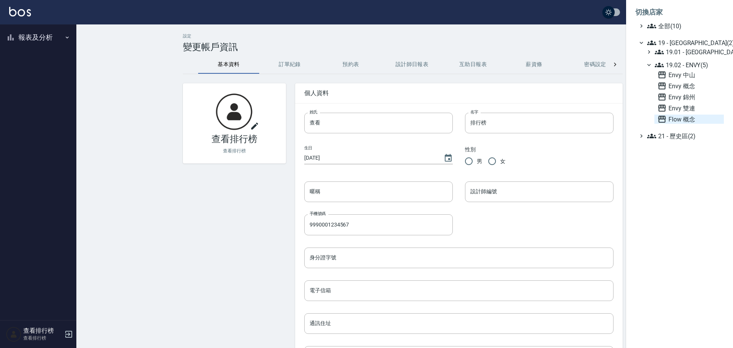
click at [690, 117] on span "Flow 概念" at bounding box center [688, 119] width 63 height 9
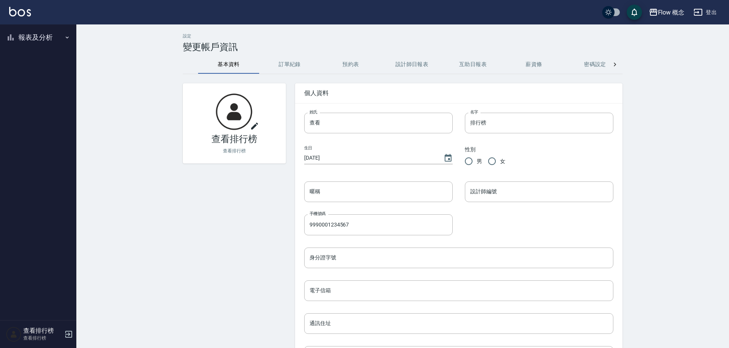
click at [34, 37] on button "報表及分析" at bounding box center [38, 37] width 70 height 20
click at [725, 12] on div "Flow 概念 登出" at bounding box center [364, 12] width 729 height 24
click at [698, 6] on button "登出" at bounding box center [704, 12] width 29 height 14
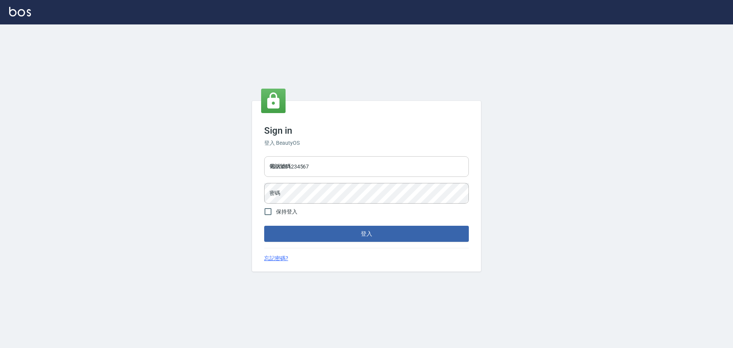
click at [318, 169] on input "9990001234567" at bounding box center [366, 166] width 205 height 21
type input "25153595"
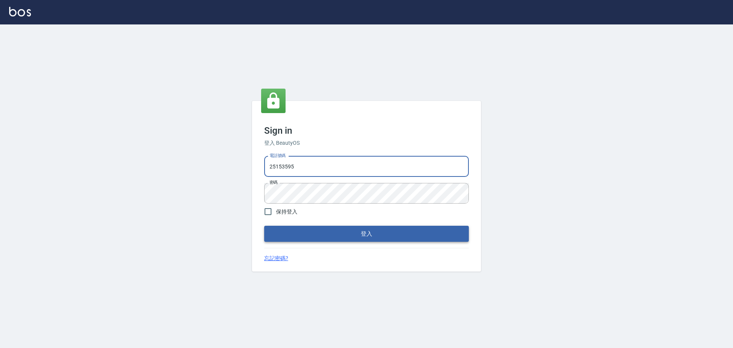
click at [416, 237] on button "登入" at bounding box center [366, 234] width 205 height 16
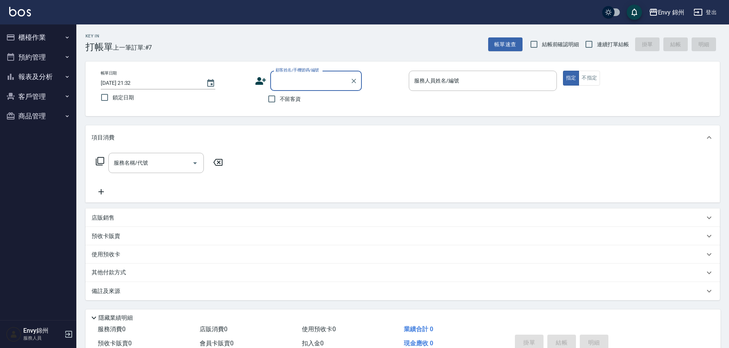
click at [36, 74] on button "報表及分析" at bounding box center [38, 77] width 70 height 20
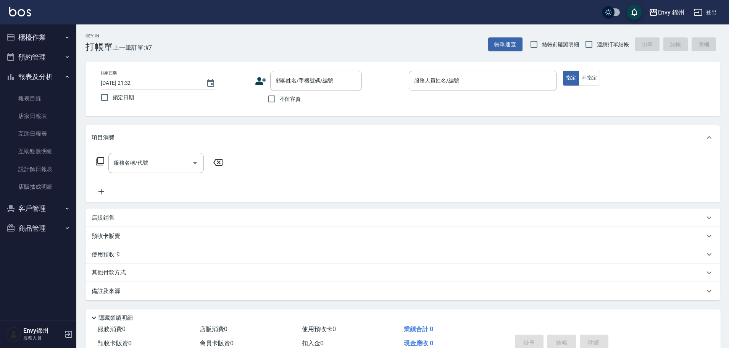
click at [713, 8] on button "登出" at bounding box center [704, 12] width 29 height 14
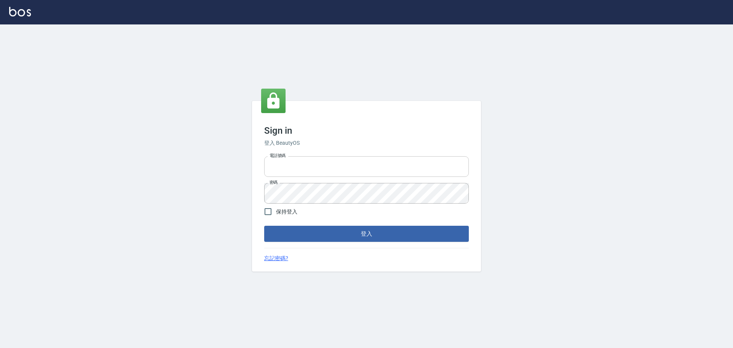
type input "25153595"
click at [353, 170] on input "25153595" at bounding box center [366, 166] width 205 height 21
click at [394, 245] on div "Sign in 登入 BeautyOS 電話號碼 [PHONE_NUMBER] 電話號碼 密碼 密碼 保持登入 登入 忘記密碼?" at bounding box center [366, 186] width 229 height 171
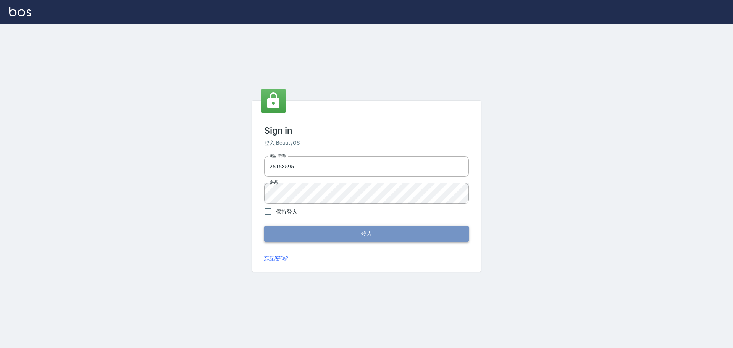
click at [394, 236] on button "登入" at bounding box center [366, 234] width 205 height 16
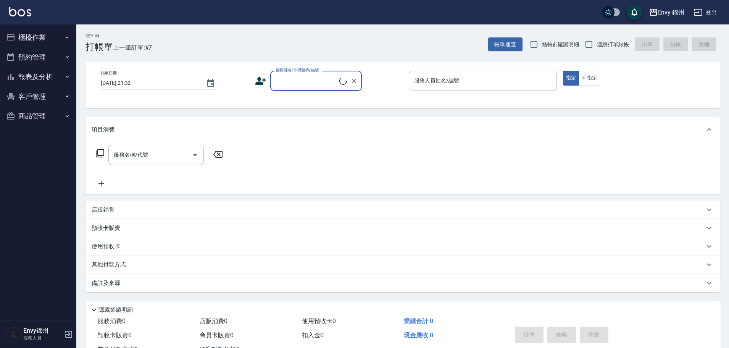
click at [54, 31] on button "櫃檯作業" at bounding box center [38, 37] width 70 height 20
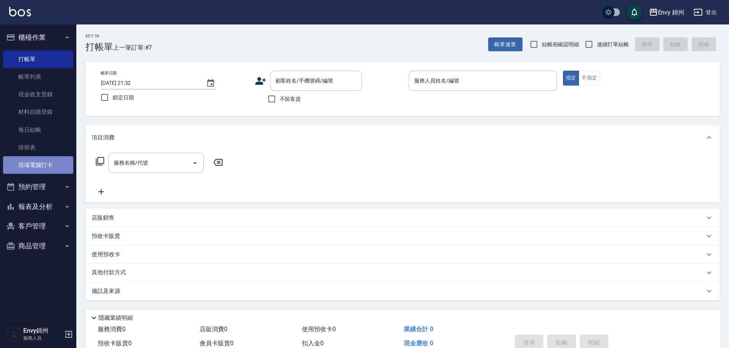
click at [39, 161] on link "現場電腦打卡" at bounding box center [38, 165] width 70 height 18
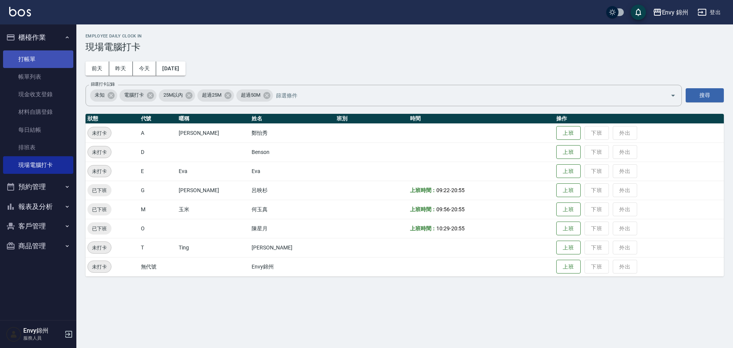
click at [34, 56] on link "打帳單" at bounding box center [38, 59] width 70 height 18
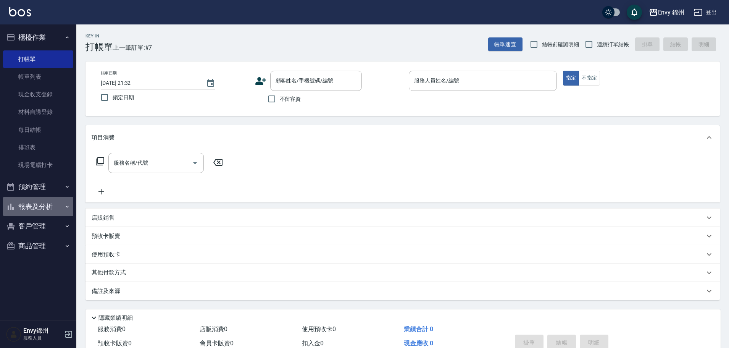
click at [33, 202] on button "報表及分析" at bounding box center [38, 207] width 70 height 20
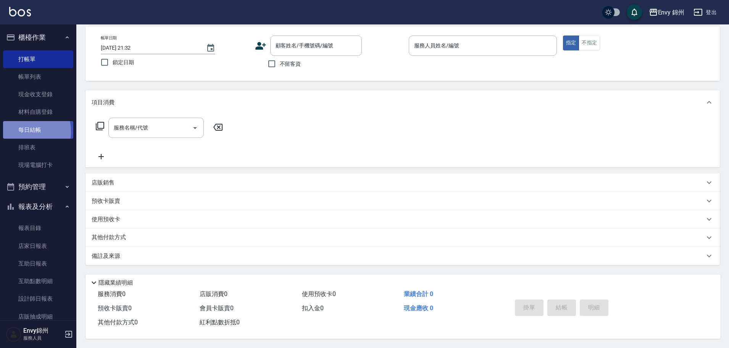
click at [21, 131] on link "每日結帳" at bounding box center [38, 130] width 70 height 18
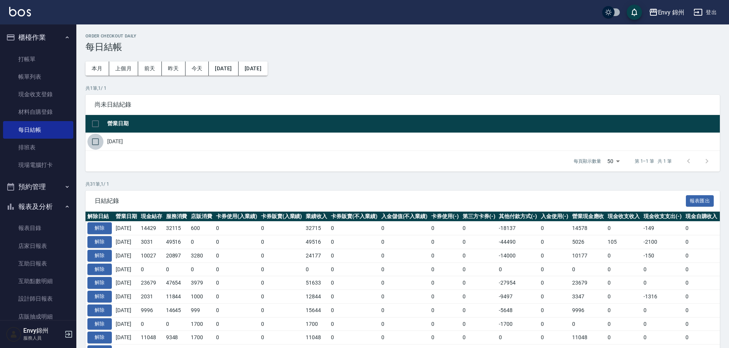
click at [100, 139] on input "checkbox" at bounding box center [95, 142] width 16 height 16
checkbox input "true"
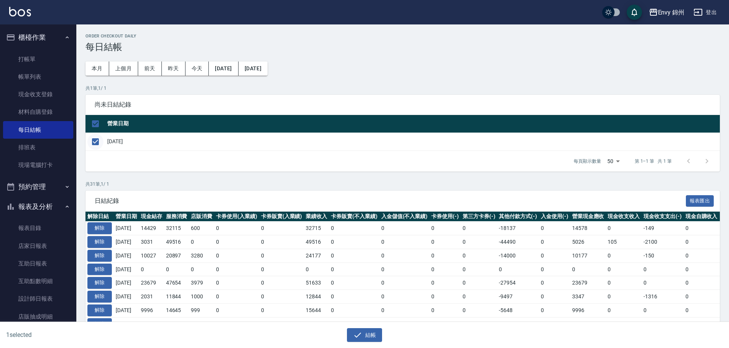
click at [100, 142] on input "checkbox" at bounding box center [95, 142] width 16 height 16
checkbox input "false"
